Goal: Check status: Check status

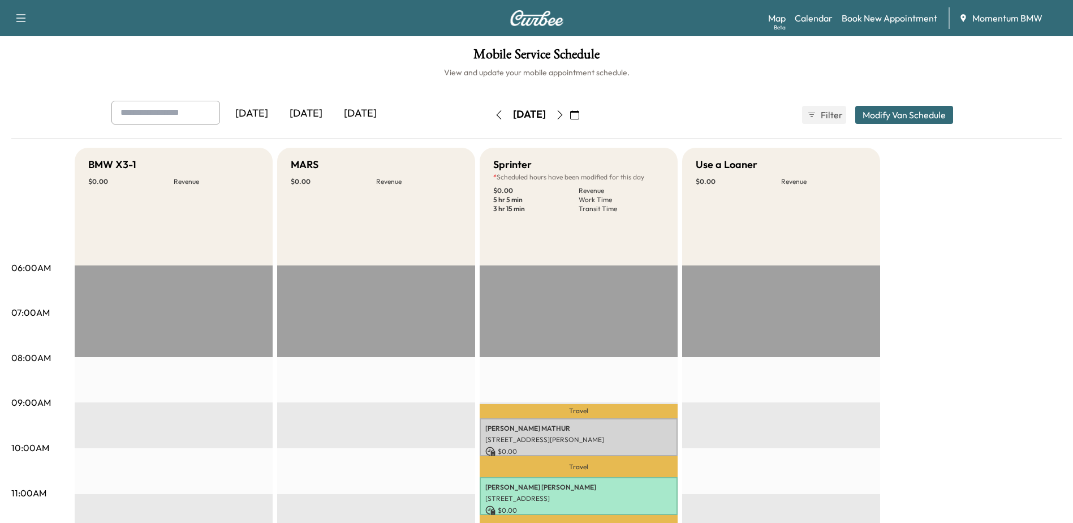
scroll to position [57, 0]
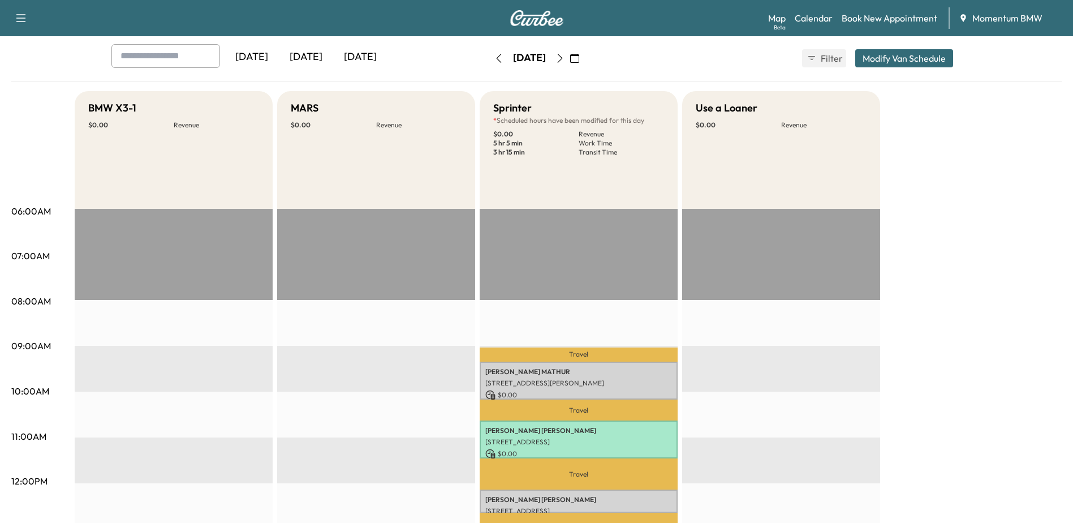
click at [564, 59] on icon "button" at bounding box center [559, 58] width 9 height 9
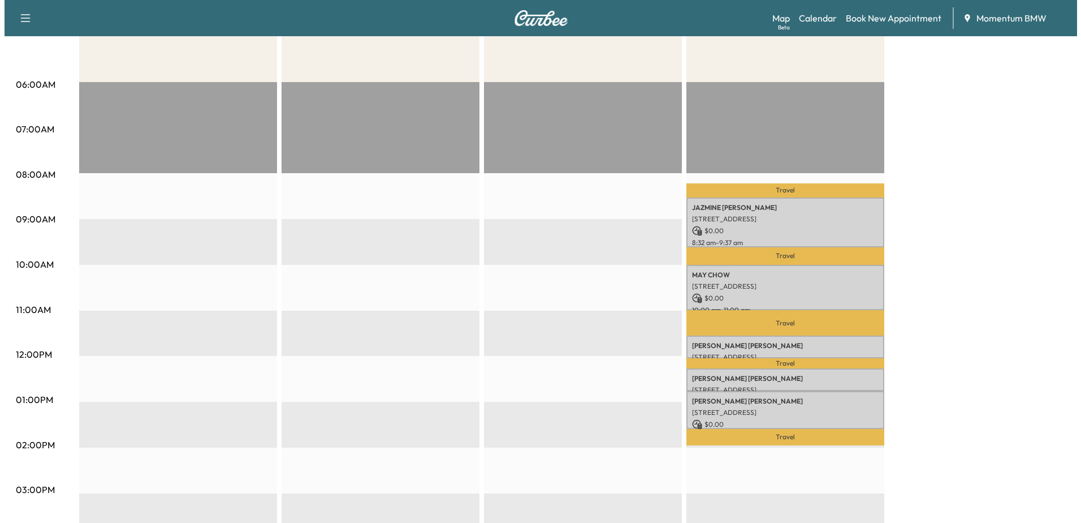
scroll to position [226, 0]
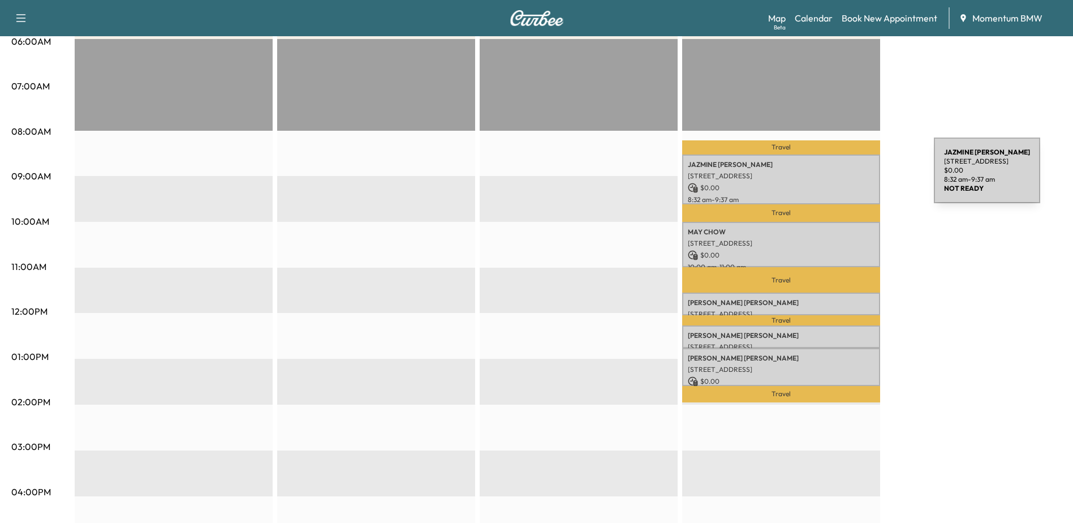
click at [849, 177] on p "[STREET_ADDRESS]" at bounding box center [781, 175] width 187 height 9
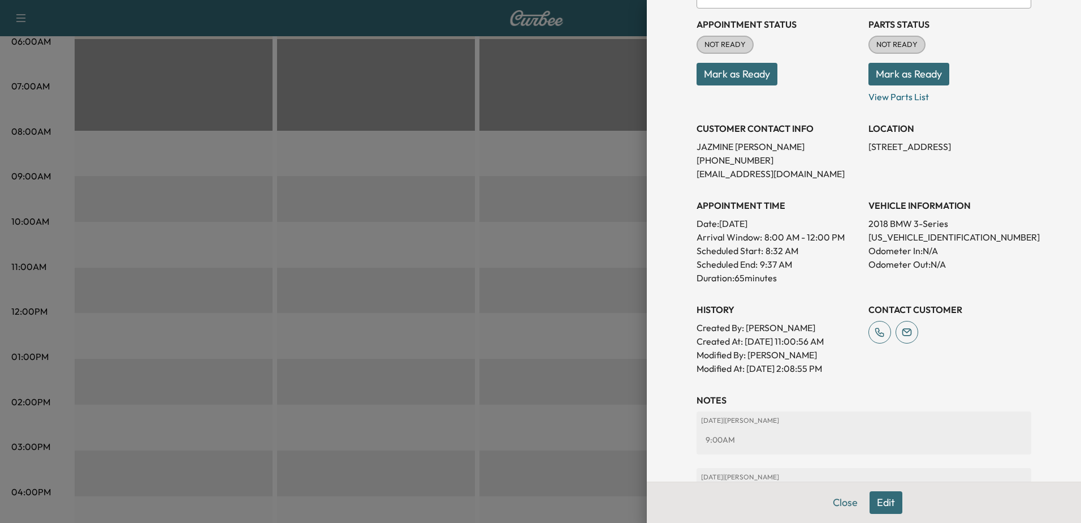
scroll to position [170, 0]
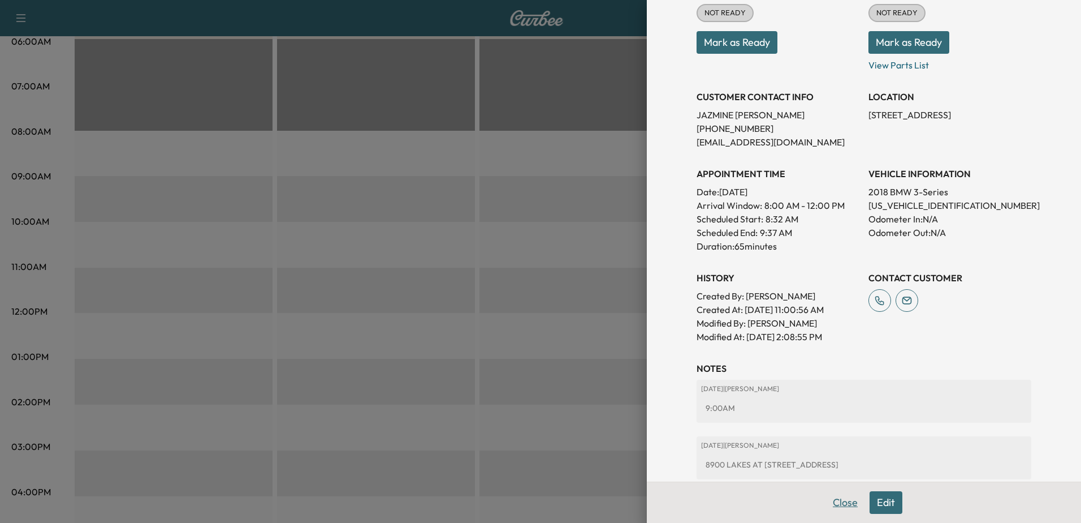
click at [837, 505] on button "Close" at bounding box center [846, 502] width 40 height 23
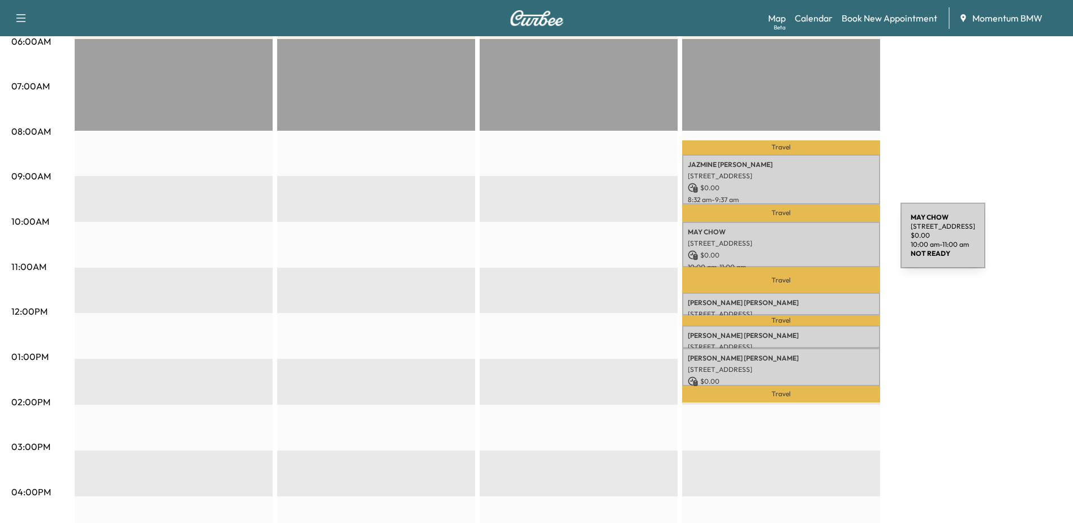
click at [816, 242] on p "[STREET_ADDRESS]" at bounding box center [781, 243] width 187 height 9
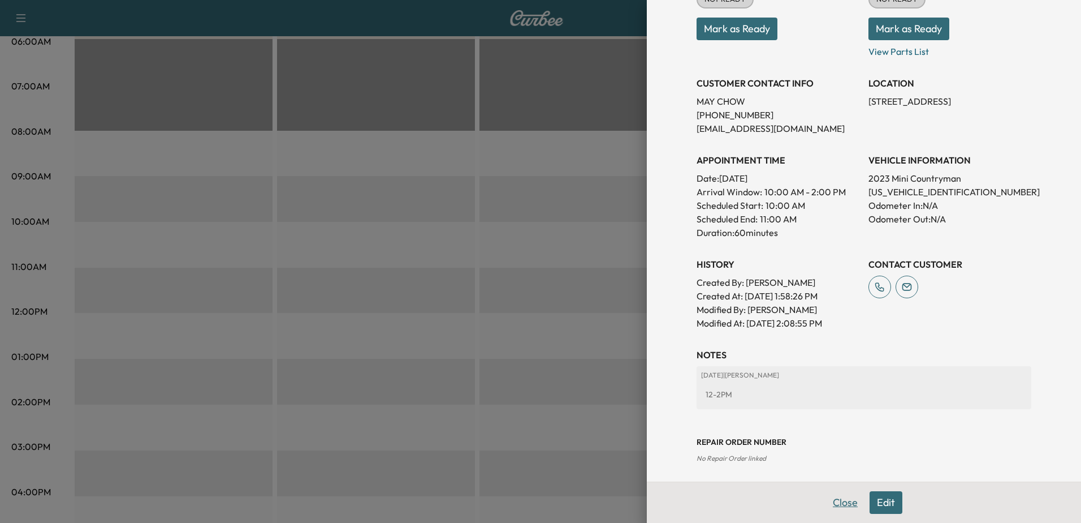
click at [837, 502] on button "Close" at bounding box center [846, 502] width 40 height 23
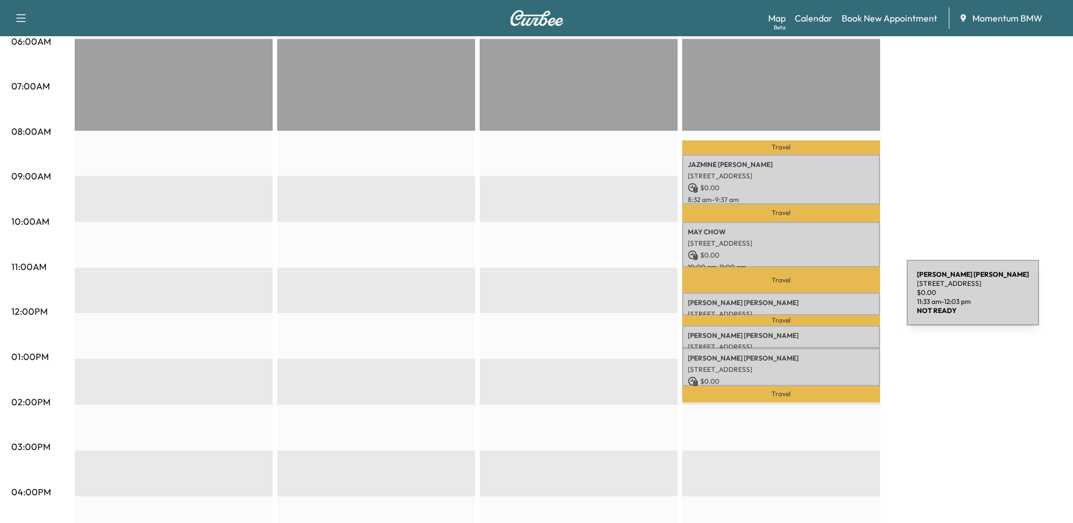
click at [822, 299] on p "[PERSON_NAME]" at bounding box center [781, 302] width 187 height 9
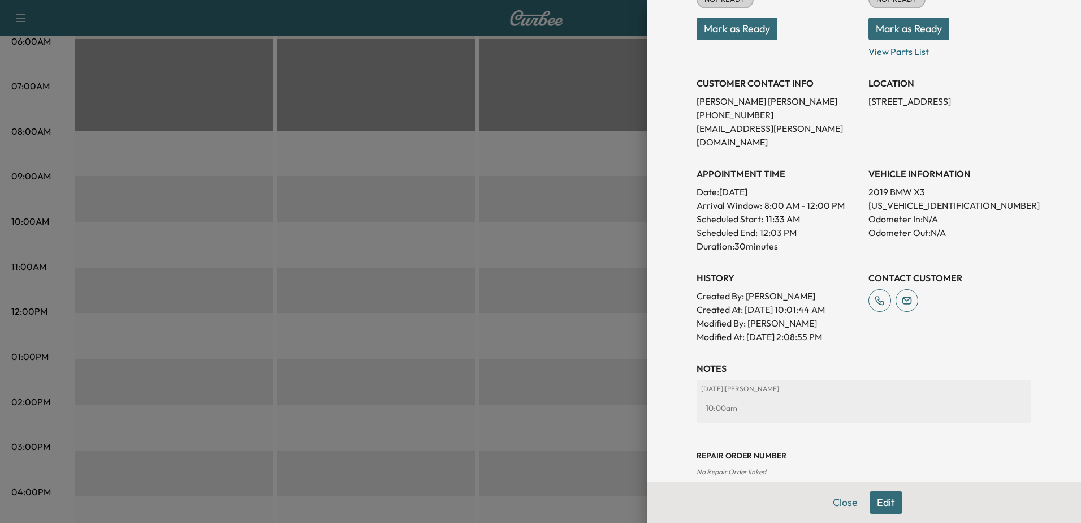
click at [844, 502] on button "Close" at bounding box center [846, 502] width 40 height 23
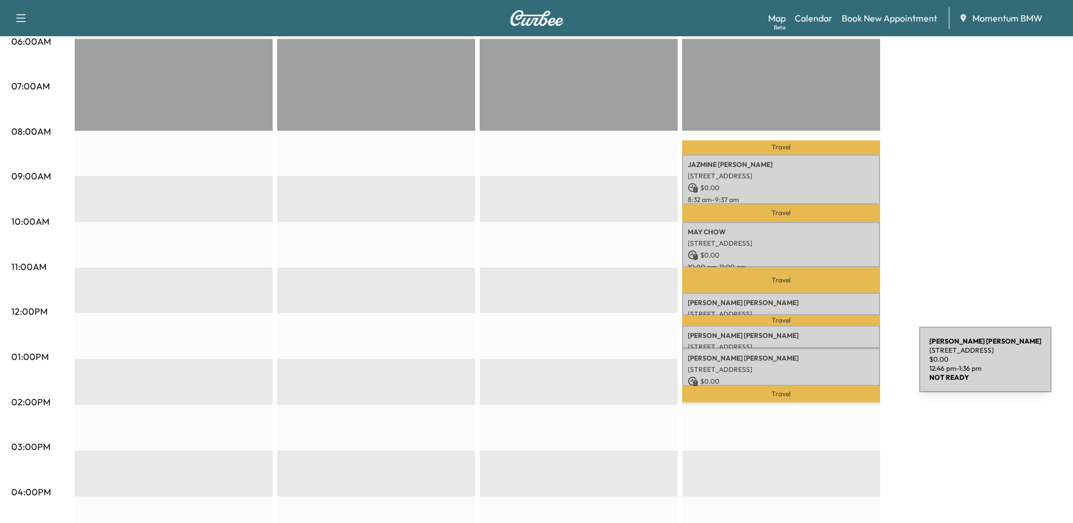
click at [835, 366] on p "[STREET_ADDRESS]" at bounding box center [781, 369] width 187 height 9
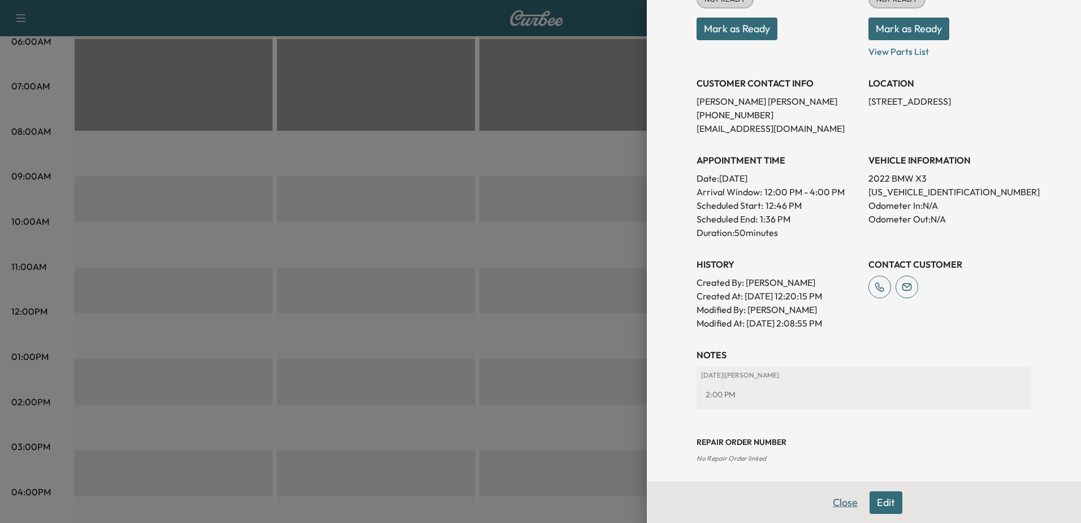
click at [837, 503] on button "Close" at bounding box center [846, 502] width 40 height 23
